Goal: Task Accomplishment & Management: Understand process/instructions

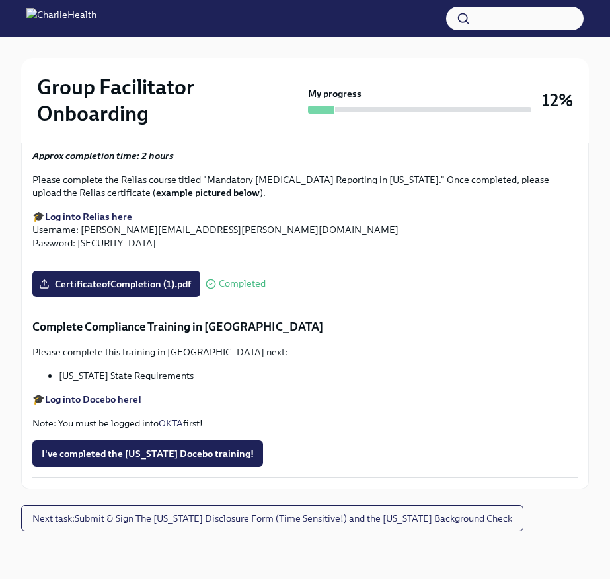
scroll to position [2892, 0]
click at [267, 515] on span "Next task : Submit & Sign The Utah Disclosure Form (Time Sensitive!) and the Lo…" at bounding box center [271, 518] width 479 height 13
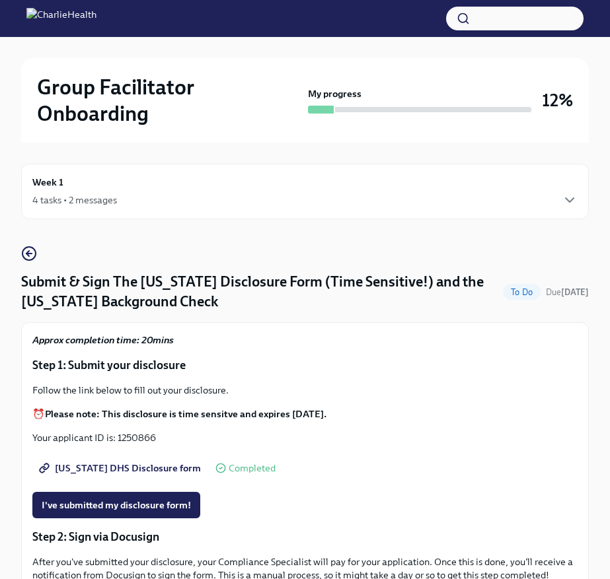
click at [135, 188] on div "Week 1 4 tasks • 2 messages" at bounding box center [304, 191] width 545 height 33
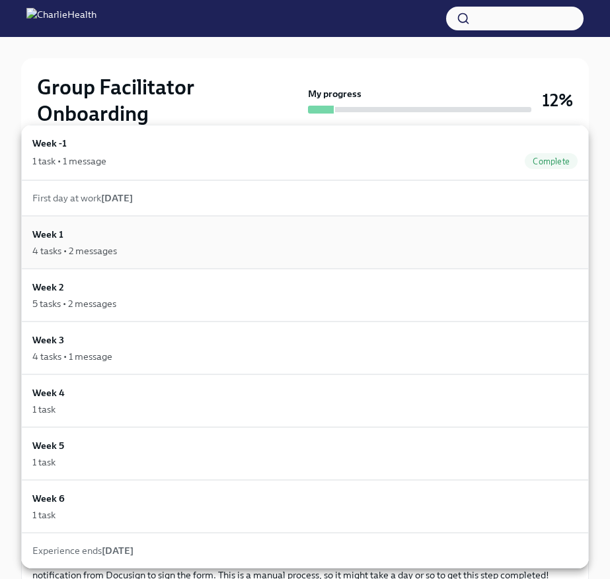
click at [172, 239] on div "Week 1 4 tasks • 2 messages" at bounding box center [304, 242] width 545 height 30
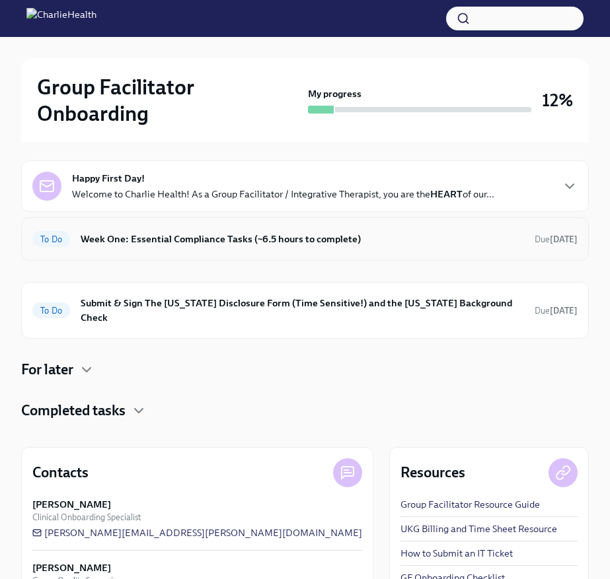
scroll to position [108, 0]
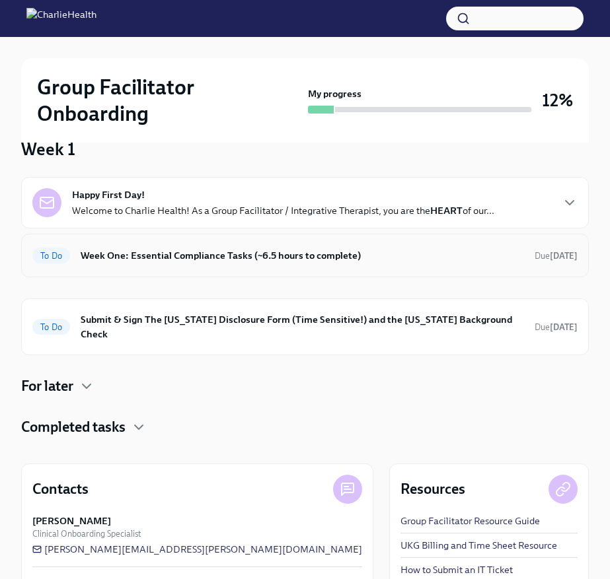
click at [250, 259] on h6 "Week One: Essential Compliance Tasks (~6.5 hours to complete)" at bounding box center [302, 255] width 443 height 15
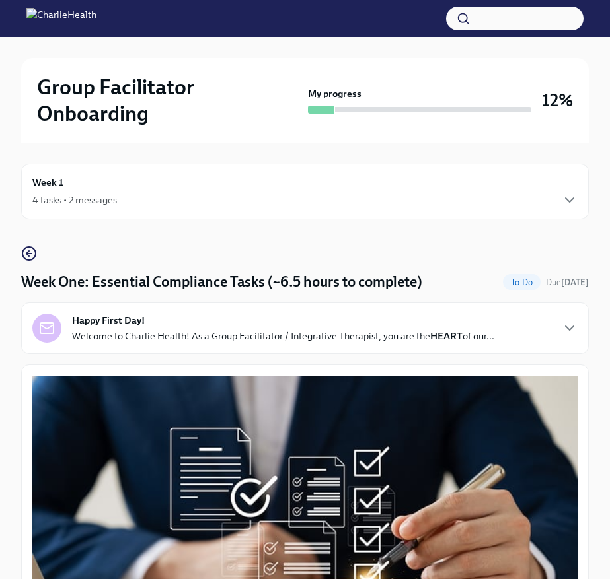
click at [287, 194] on div "4 tasks • 2 messages" at bounding box center [304, 200] width 545 height 16
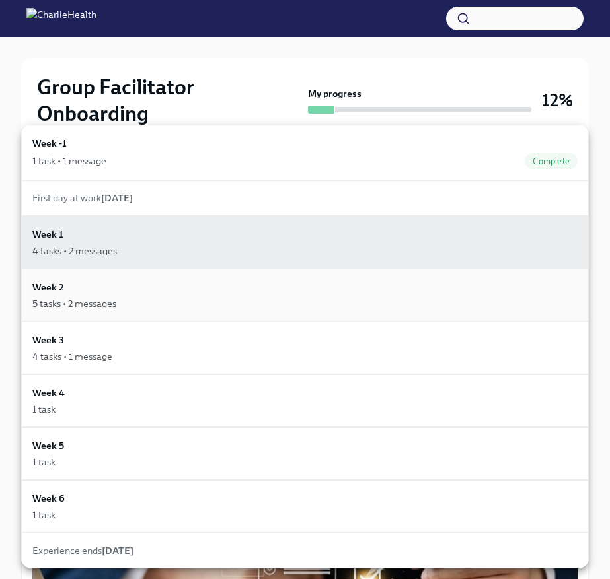
click at [248, 300] on div "5 tasks • 2 messages" at bounding box center [304, 303] width 545 height 13
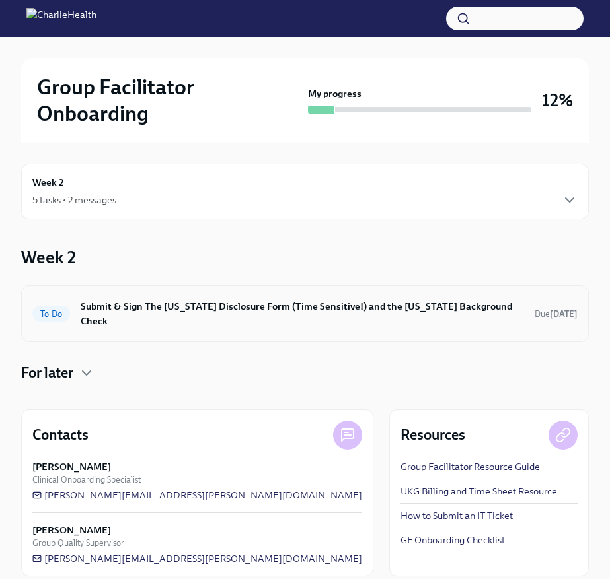
scroll to position [5, 0]
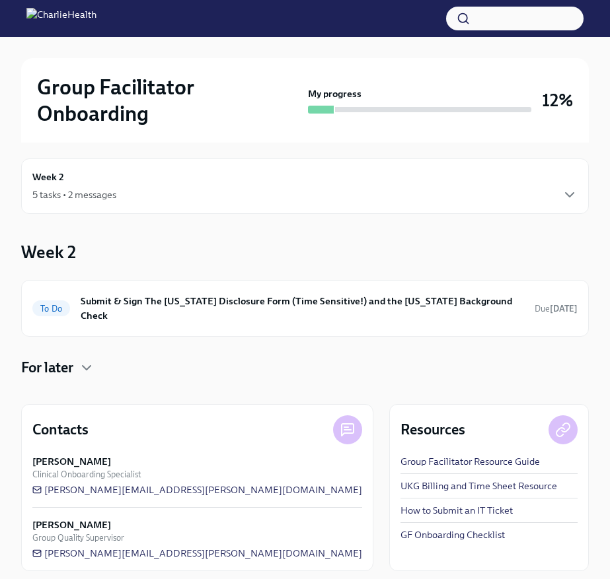
click at [248, 182] on div "Week 2 5 tasks • 2 messages" at bounding box center [304, 186] width 545 height 33
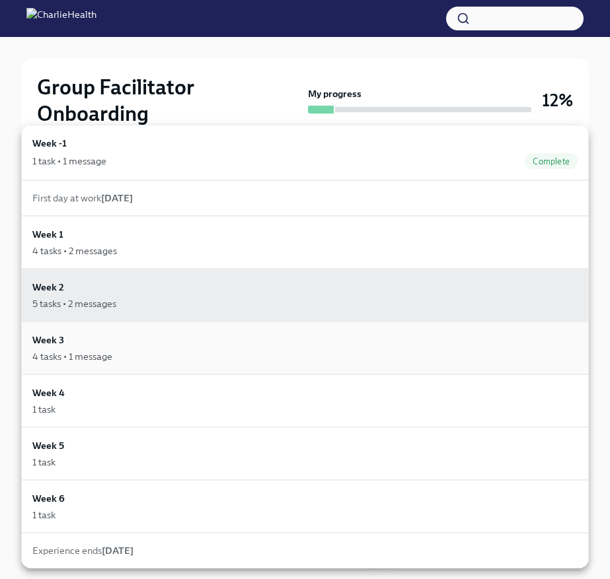
click at [213, 359] on div "4 tasks • 1 message" at bounding box center [304, 356] width 545 height 13
